Goal: Obtain resource: Download file/media

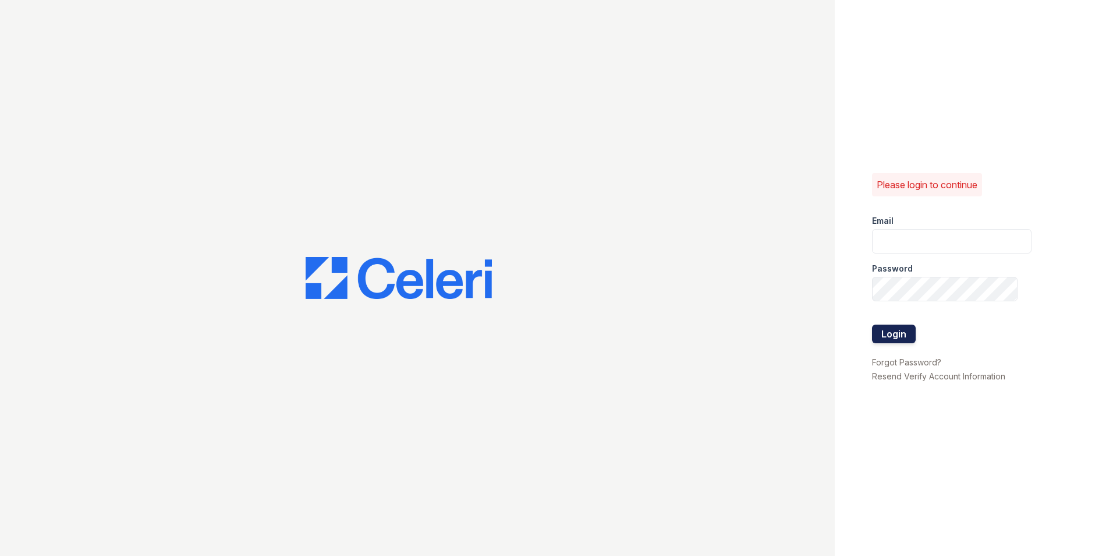
type input "kcole@trinity-pm.com"
click at [913, 331] on button "Login" at bounding box center [894, 333] width 44 height 19
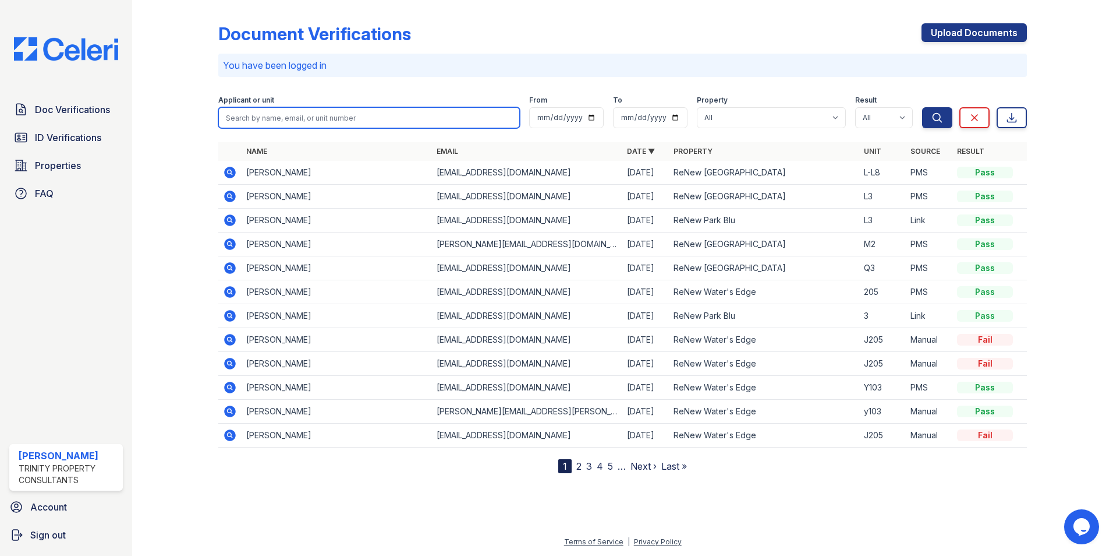
click at [277, 112] on input "search" at bounding box center [369, 117] width 302 height 21
type input "dubose"
click at [922, 107] on button "Search" at bounding box center [937, 117] width 30 height 21
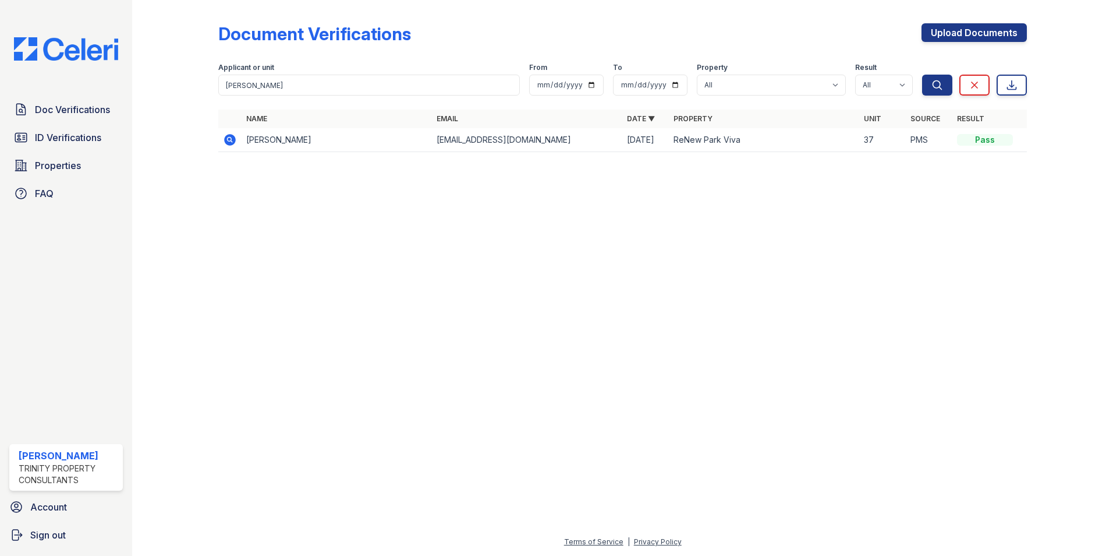
click at [228, 140] on icon at bounding box center [230, 140] width 14 height 14
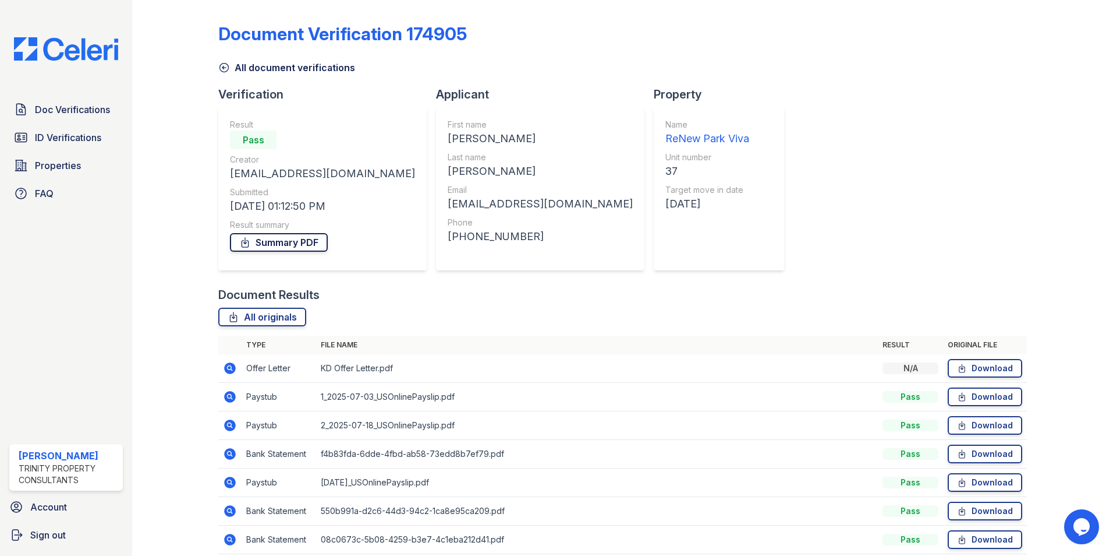
click at [277, 236] on link "Summary PDF" at bounding box center [279, 242] width 98 height 19
